Goal: Find specific page/section: Find specific page/section

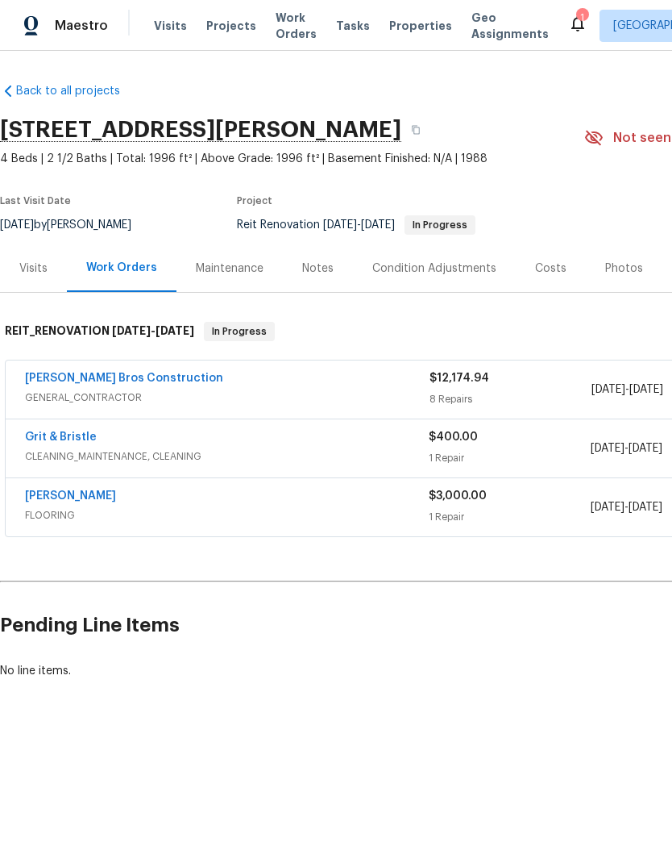
click at [392, 25] on span "Properties" at bounding box center [420, 26] width 63 height 16
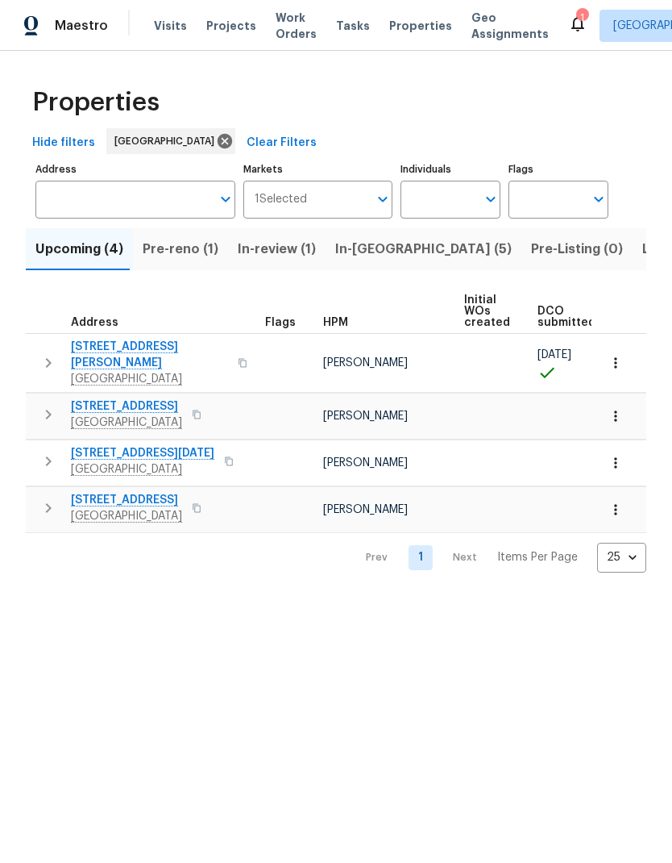
click at [367, 248] on span "In-[GEOGRAPHIC_DATA] (5)" at bounding box center [423, 249] width 177 height 23
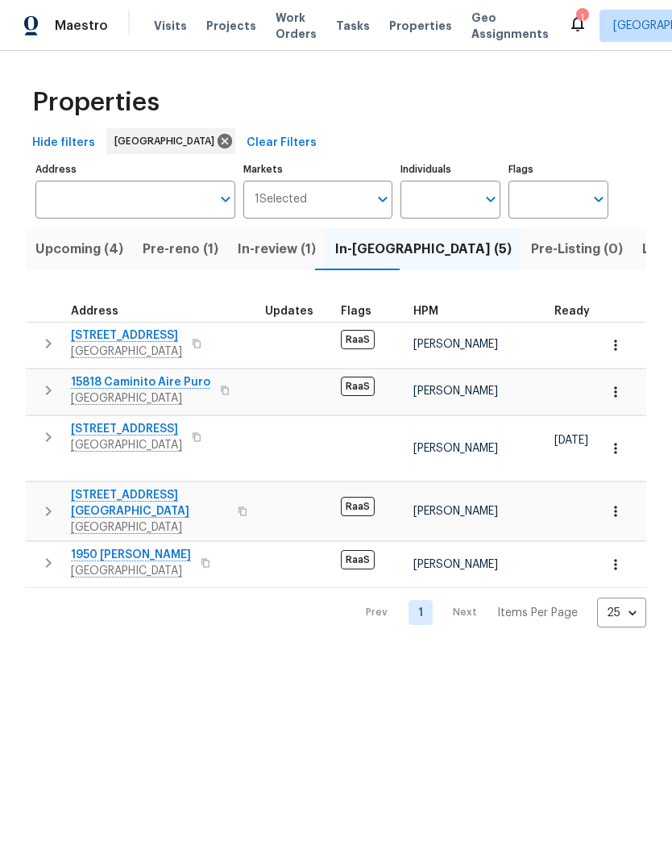
click at [111, 335] on span "[STREET_ADDRESS]" at bounding box center [126, 335] width 111 height 16
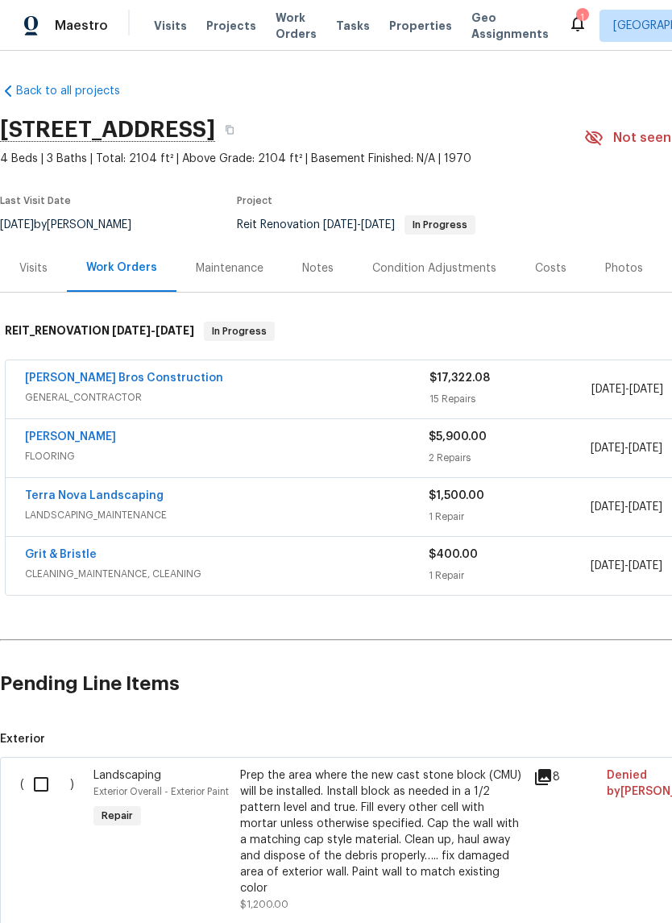
click at [407, 19] on span "Properties" at bounding box center [420, 26] width 63 height 16
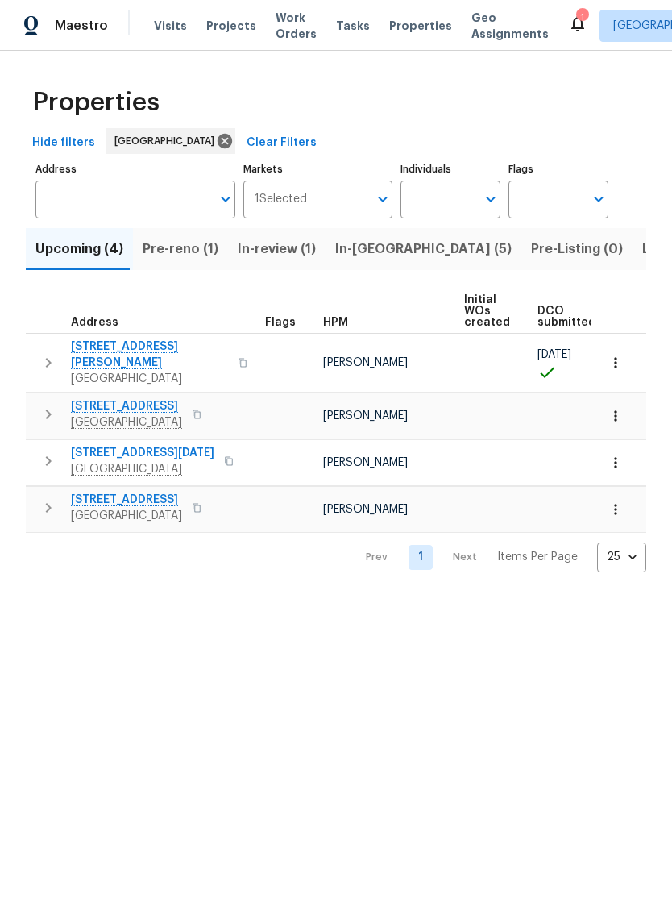
click at [364, 252] on span "In-[GEOGRAPHIC_DATA] (5)" at bounding box center [423, 249] width 177 height 23
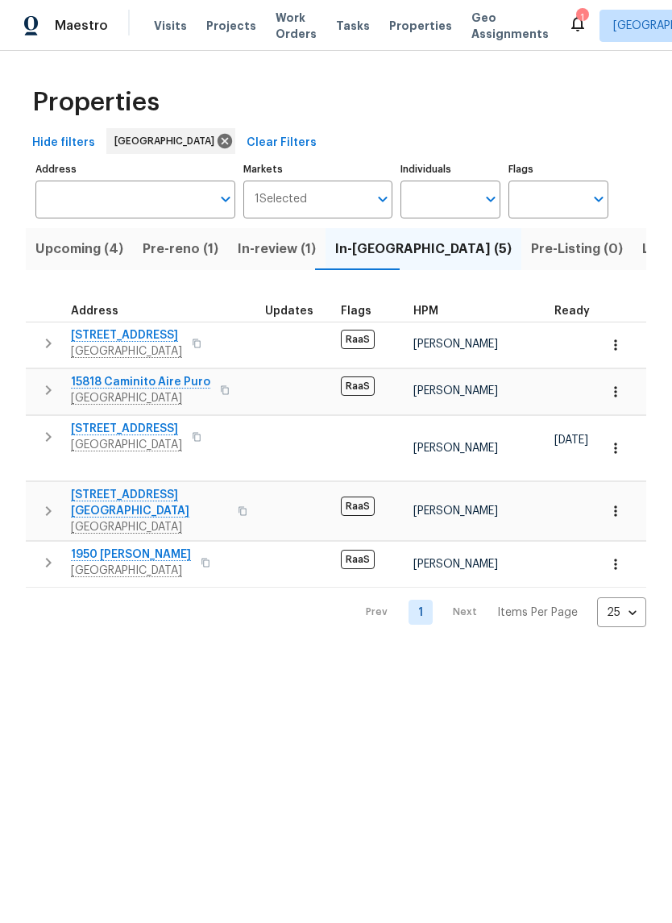
click at [107, 547] on span "1950 [PERSON_NAME]" at bounding box center [131, 555] width 120 height 16
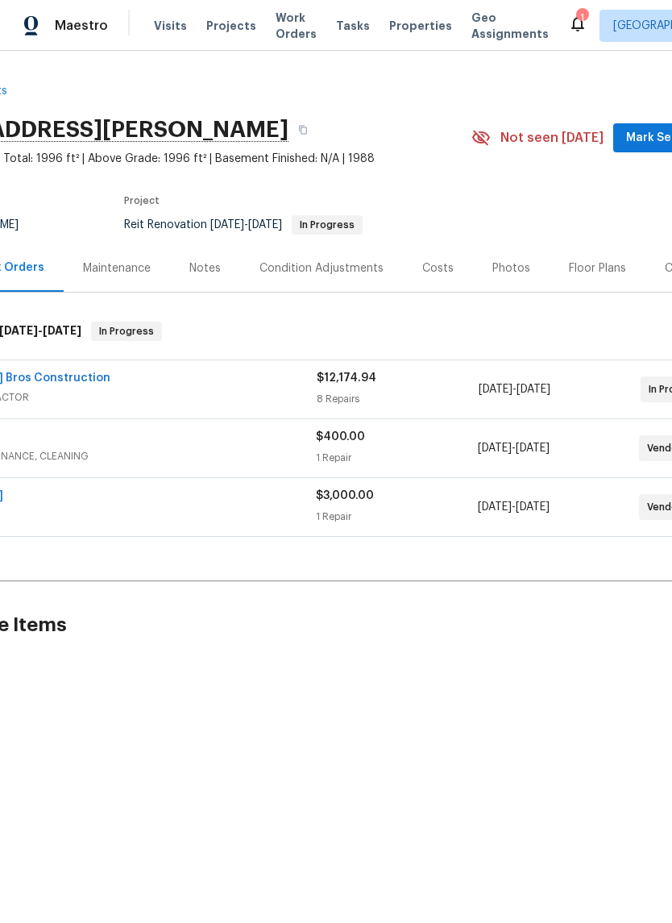
scroll to position [0, 134]
